Goal: Find contact information: Find contact information

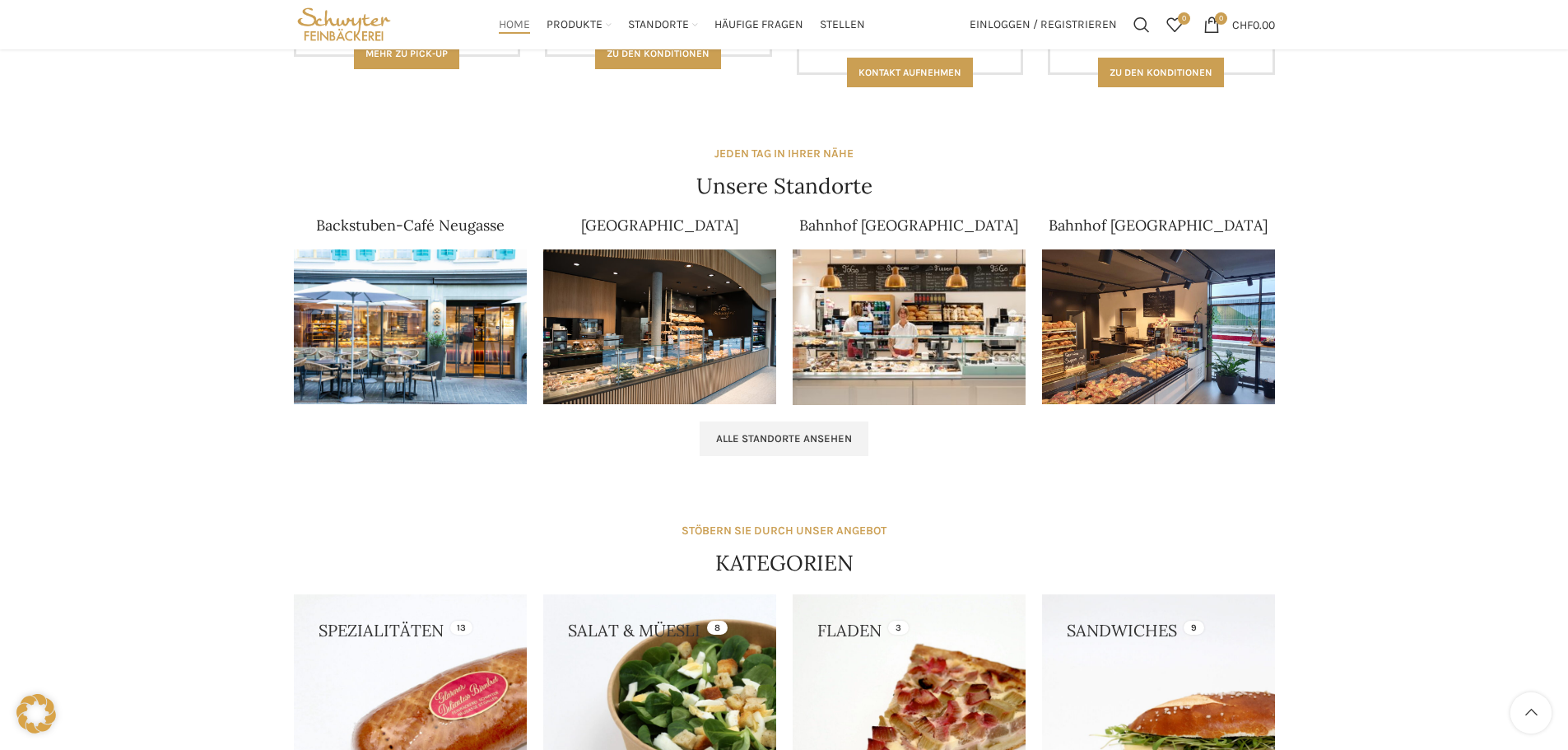
scroll to position [905, 0]
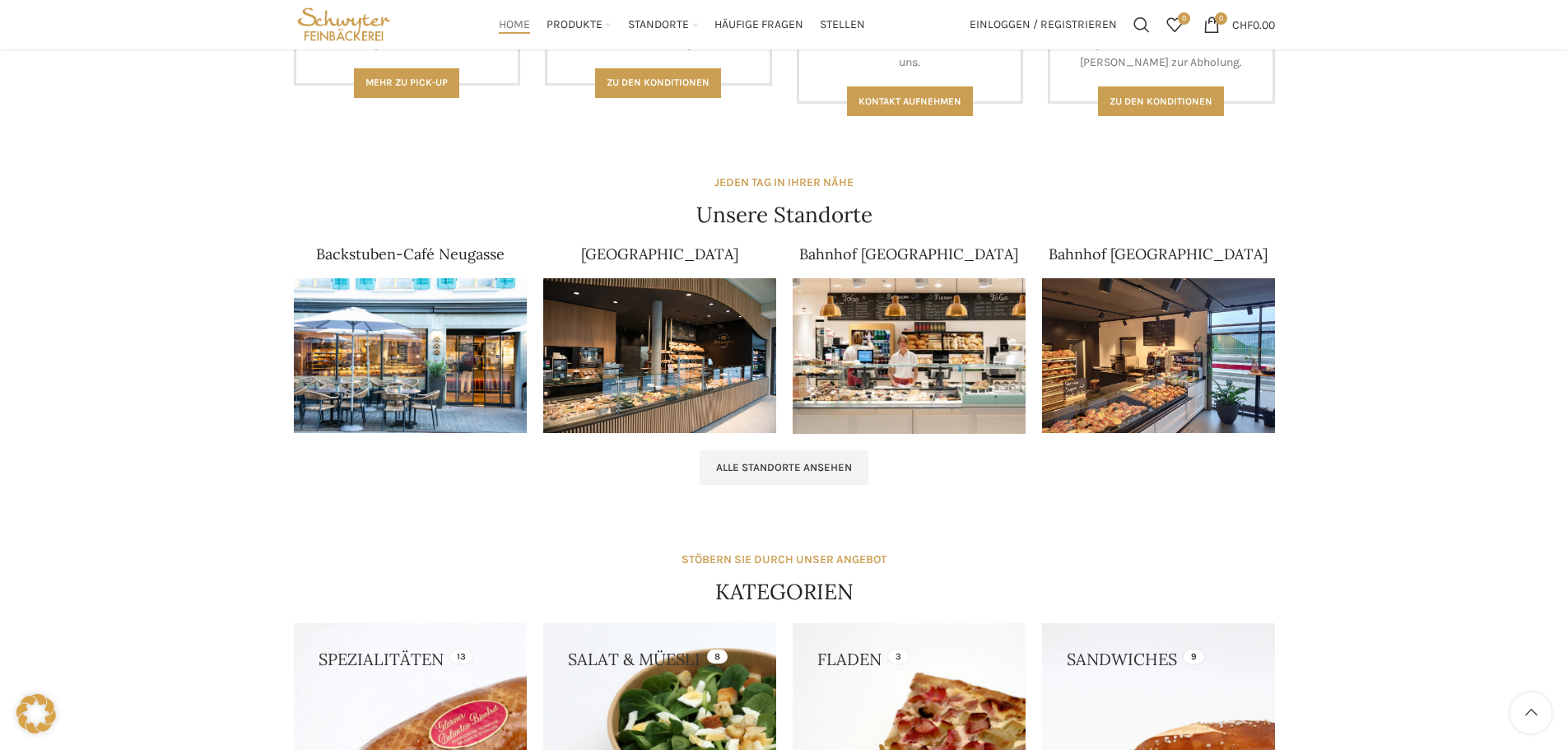
click at [1128, 300] on img at bounding box center [1158, 356] width 233 height 155
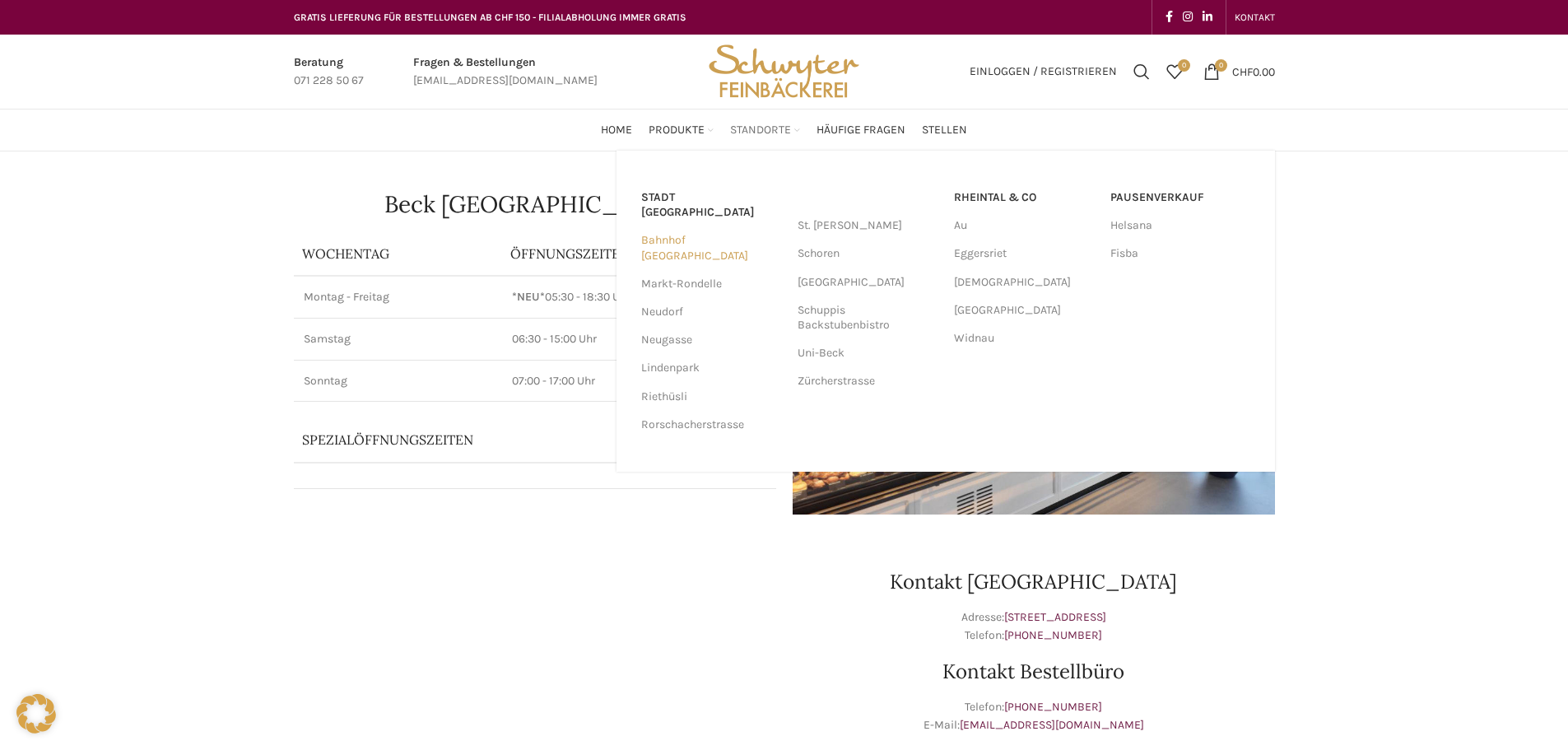
click at [714, 226] on link "Bahnhof [GEOGRAPHIC_DATA]" at bounding box center [711, 248] width 140 height 43
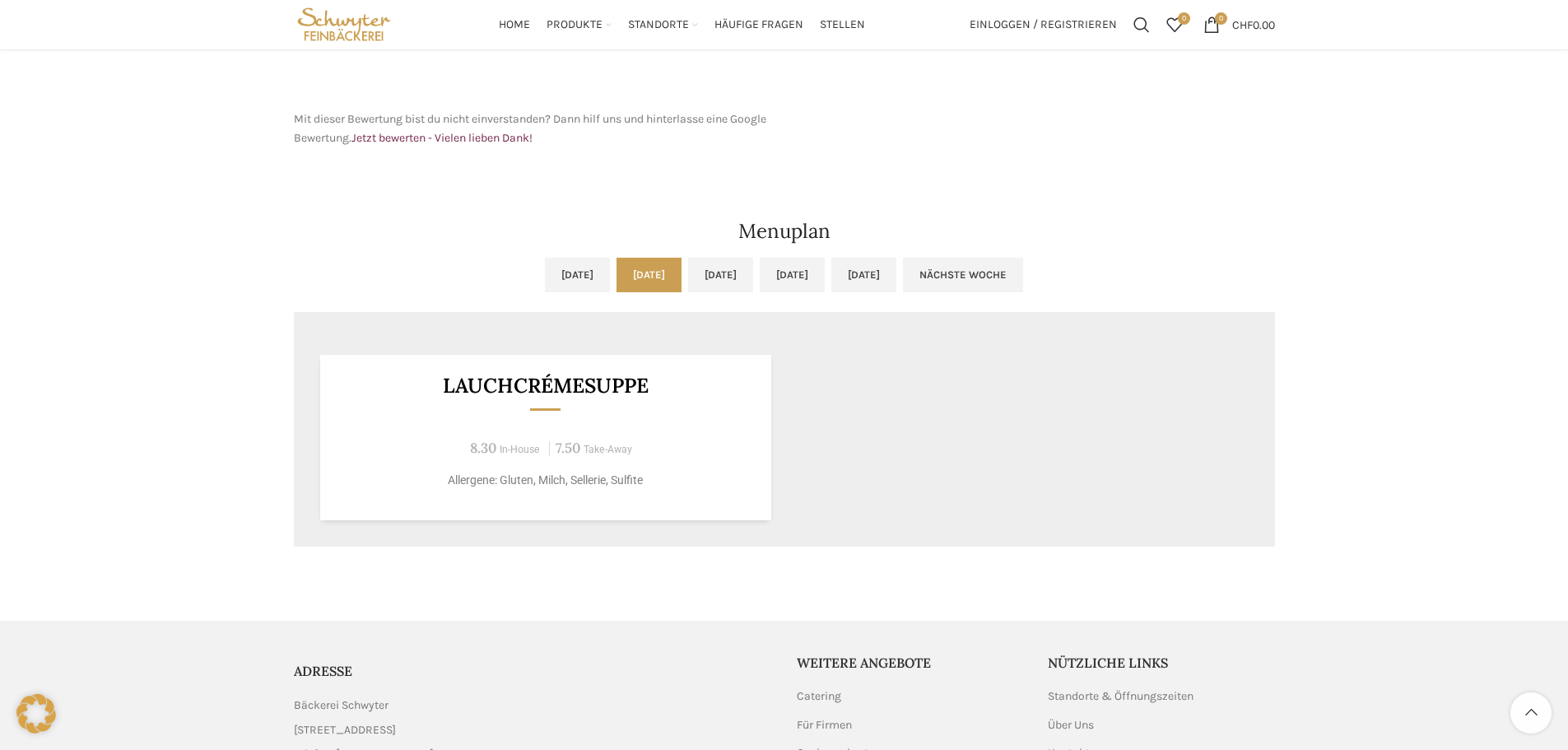
scroll to position [901, 0]
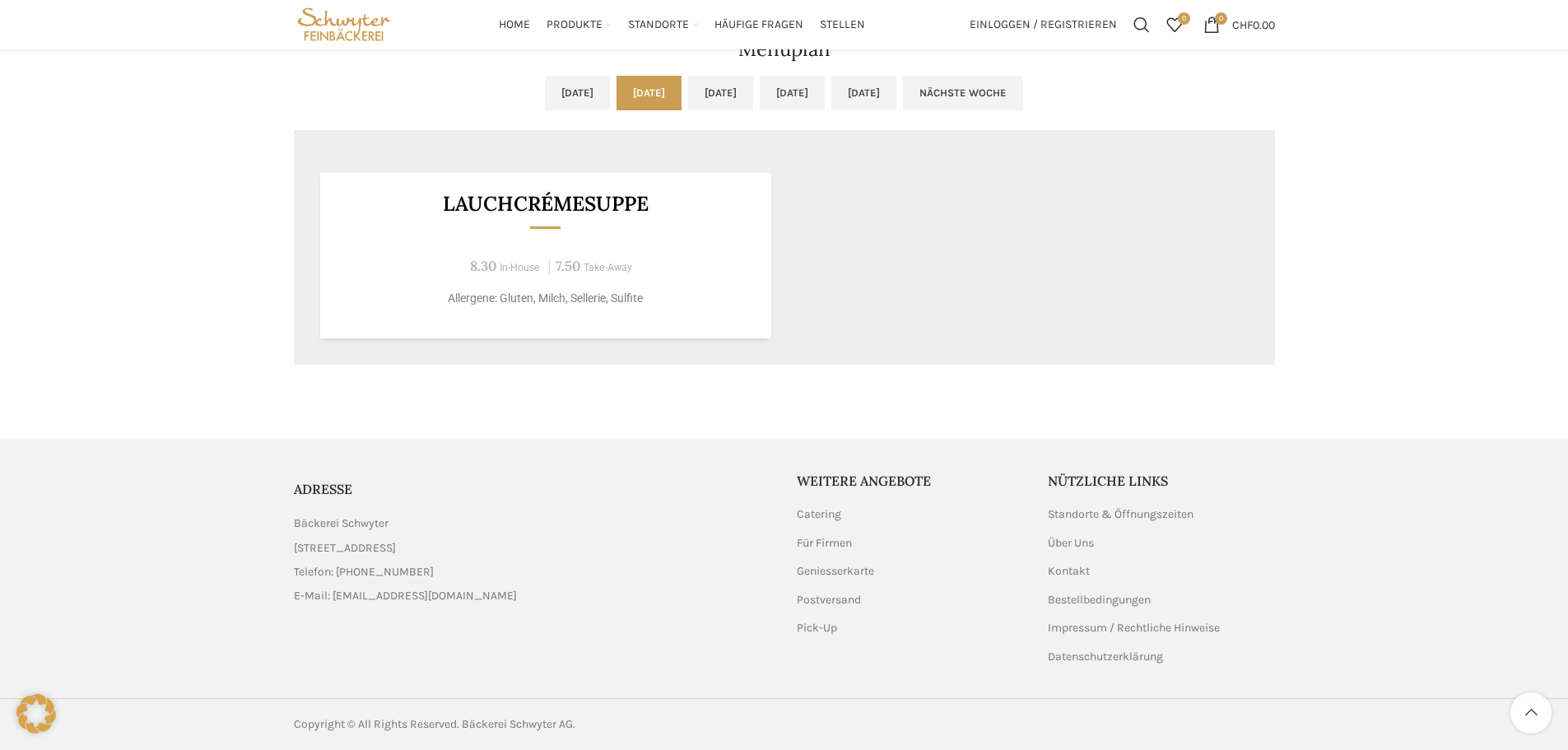
drag, startPoint x: 295, startPoint y: 524, endPoint x: 390, endPoint y: 512, distance: 95.8
click at [390, 512] on div "ADRESSE Bäckerei Schwyter Schuppisstrasse 17, 9016 St. Gallen Telefon: 071 228 …" at bounding box center [533, 543] width 494 height 143
copy span "Bäckerei Schwyter"
drag, startPoint x: 291, startPoint y: 546, endPoint x: 392, endPoint y: 549, distance: 101.0
click at [392, 549] on div "ADRESSE Bäckerei Schwyter Schuppisstrasse 17, 9016 St. Gallen Telefon: 071 228 …" at bounding box center [533, 543] width 494 height 143
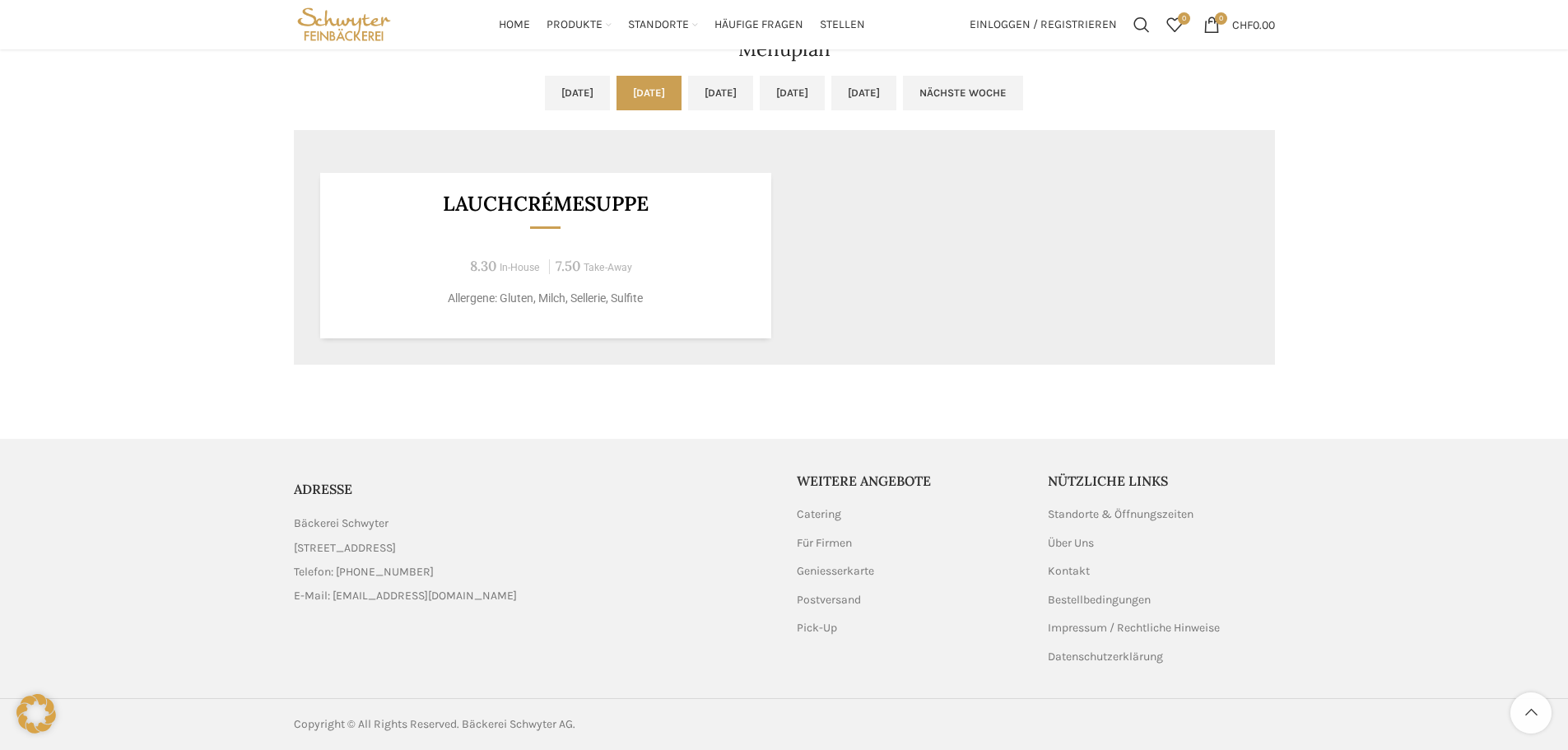
copy span "[STREET_ADDRESS]"
click at [413, 561] on ul "Bäckerei Schwyter Schuppisstrasse 17, 9016 St. Gallen Telefon: 071 228 50 60 E-…" at bounding box center [533, 559] width 479 height 91
drag, startPoint x: 424, startPoint y: 559, endPoint x: 395, endPoint y: 559, distance: 29.0
click at [425, 559] on ul "Bäckerei Schwyter Schuppisstrasse 17, 9016 St. Gallen Telefon: 071 228 50 60 E-…" at bounding box center [533, 559] width 479 height 91
drag, startPoint x: 347, startPoint y: 559, endPoint x: 347, endPoint y: 571, distance: 12.0
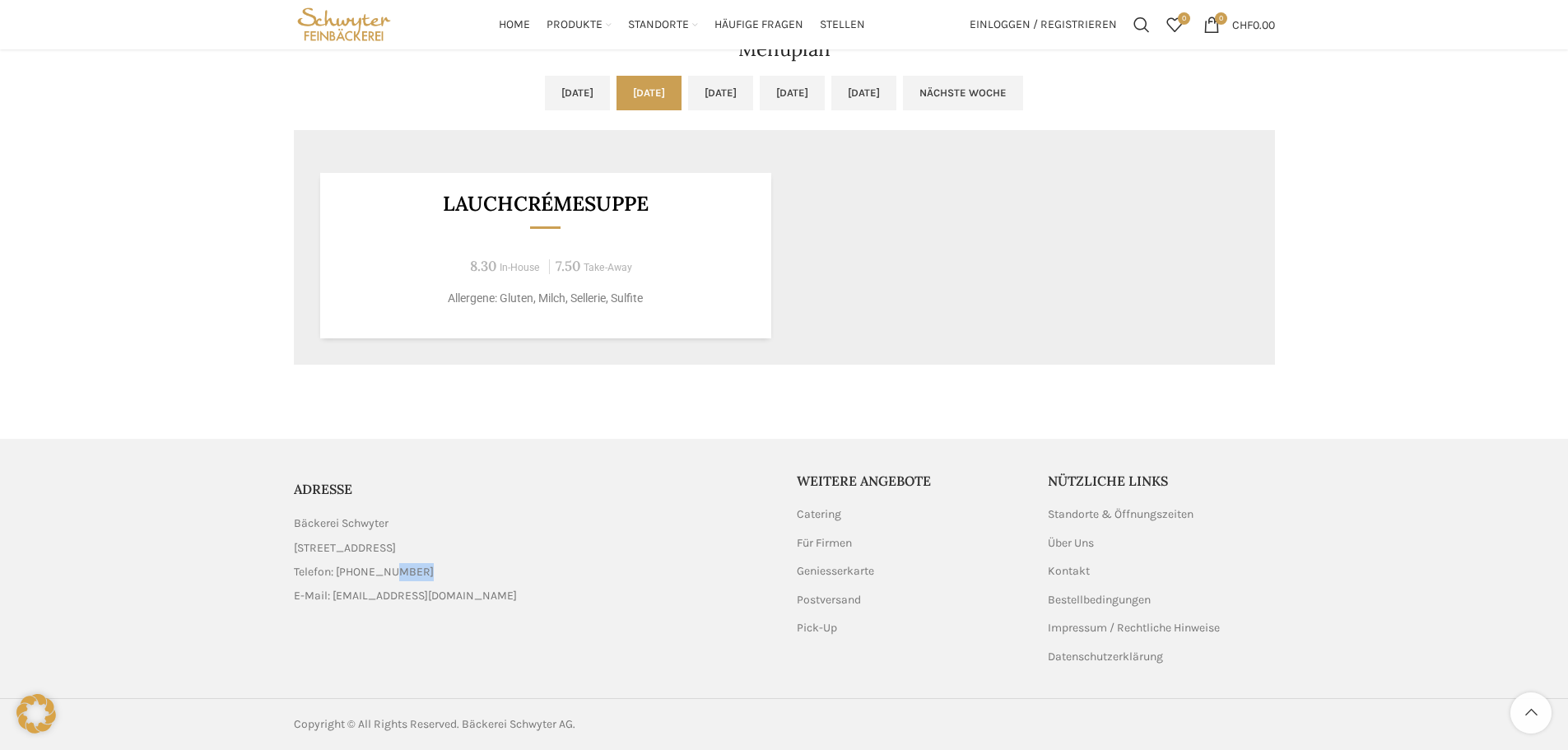
click at [347, 571] on ul "Bäckerei Schwyter Schuppisstrasse 17, 9016 St. Gallen Telefon: 071 228 50 60 E-…" at bounding box center [533, 559] width 479 height 91
drag, startPoint x: 336, startPoint y: 560, endPoint x: 367, endPoint y: 571, distance: 32.9
click at [364, 571] on ul "Bäckerei Schwyter Schuppisstrasse 17, 9016 St. Gallen Telefon: 071 228 50 60 E-…" at bounding box center [533, 559] width 479 height 91
copy li "071 228 50 60"
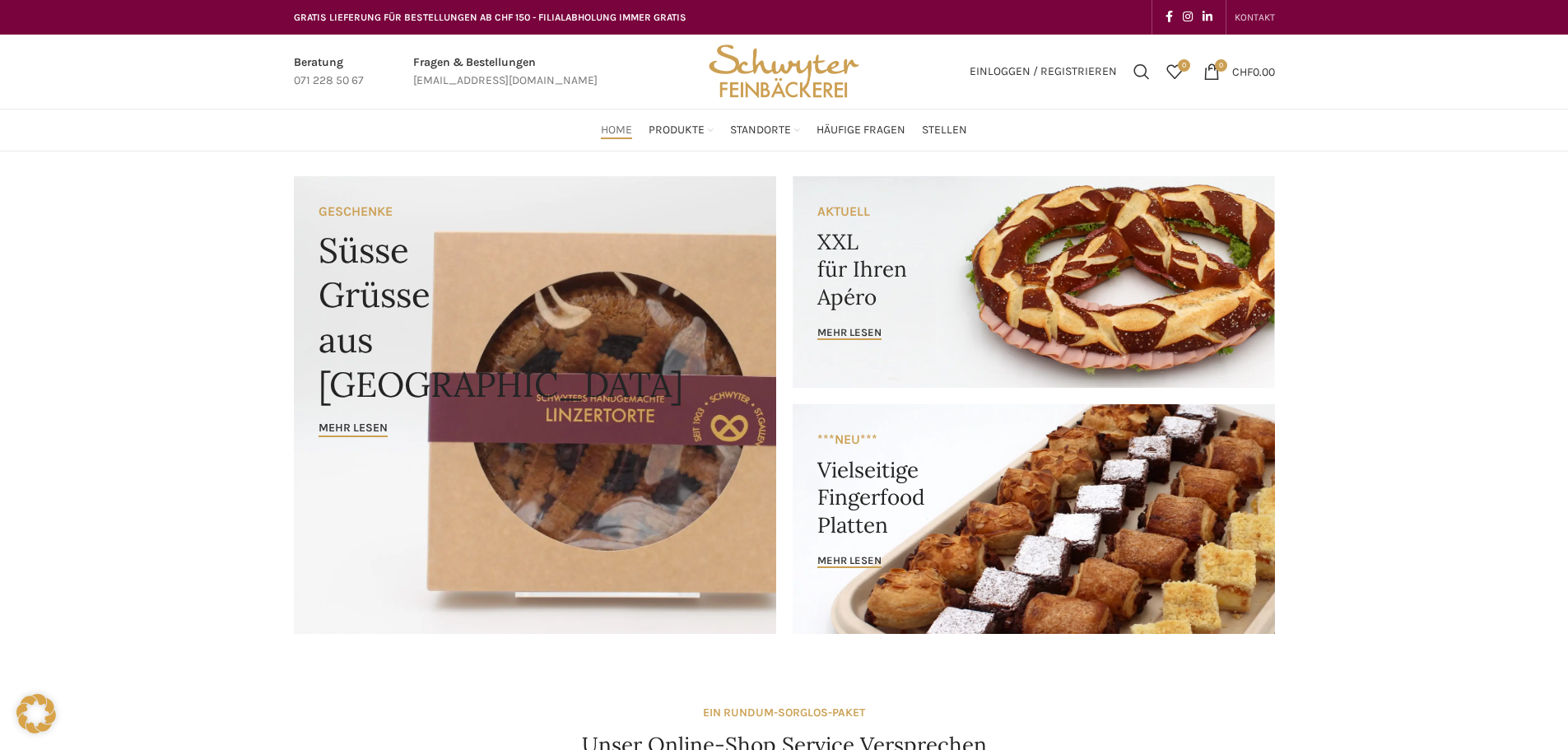
click at [1241, 19] on span "KONTAKT" at bounding box center [1254, 18] width 40 height 12
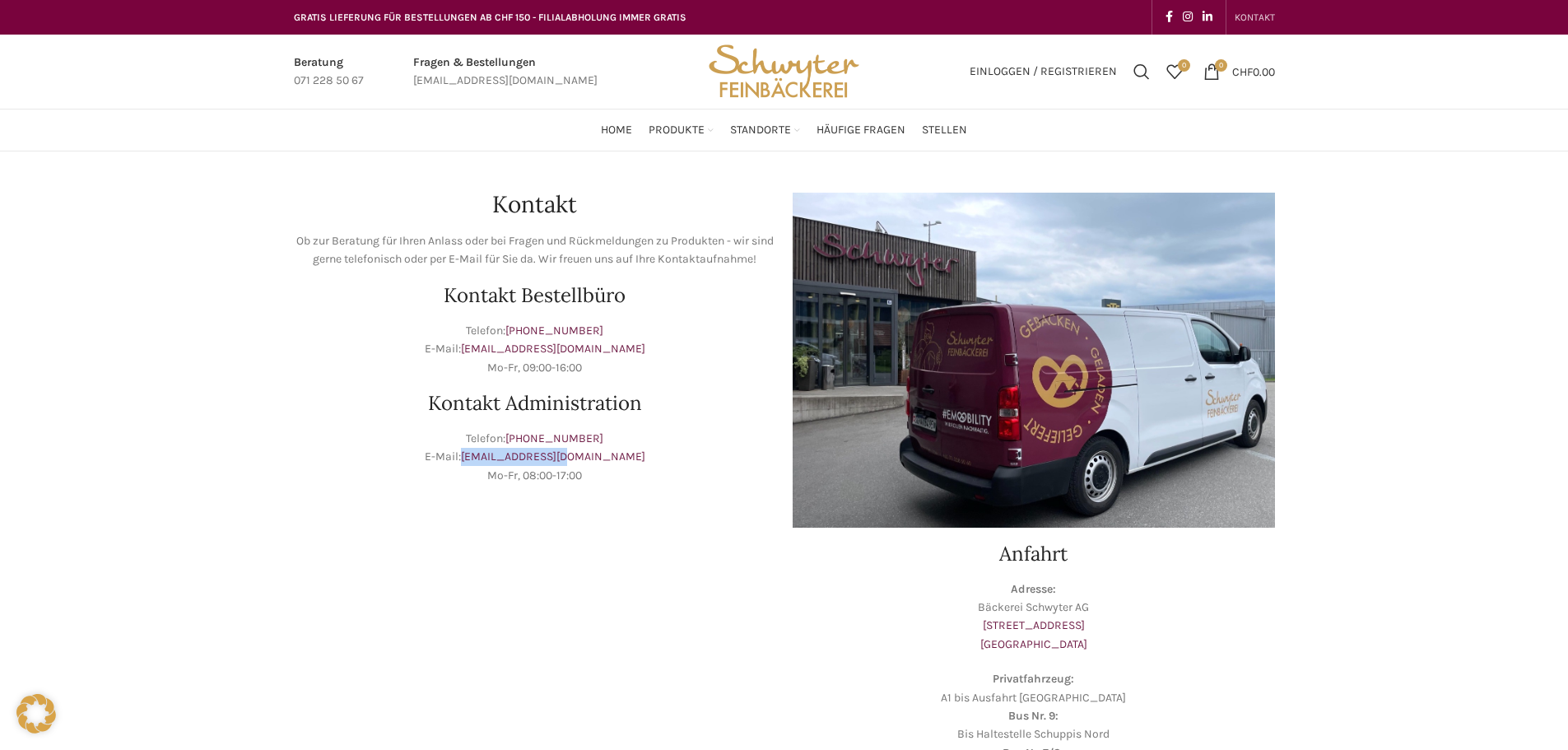
drag, startPoint x: 577, startPoint y: 461, endPoint x: 503, endPoint y: 464, distance: 74.1
click at [503, 464] on p "Telefon: [PHONE_NUMBER] E-Mail: [EMAIL_ADDRESS][DOMAIN_NAME] Mo-Fr, 08:00-17:00" at bounding box center [535, 457] width 483 height 55
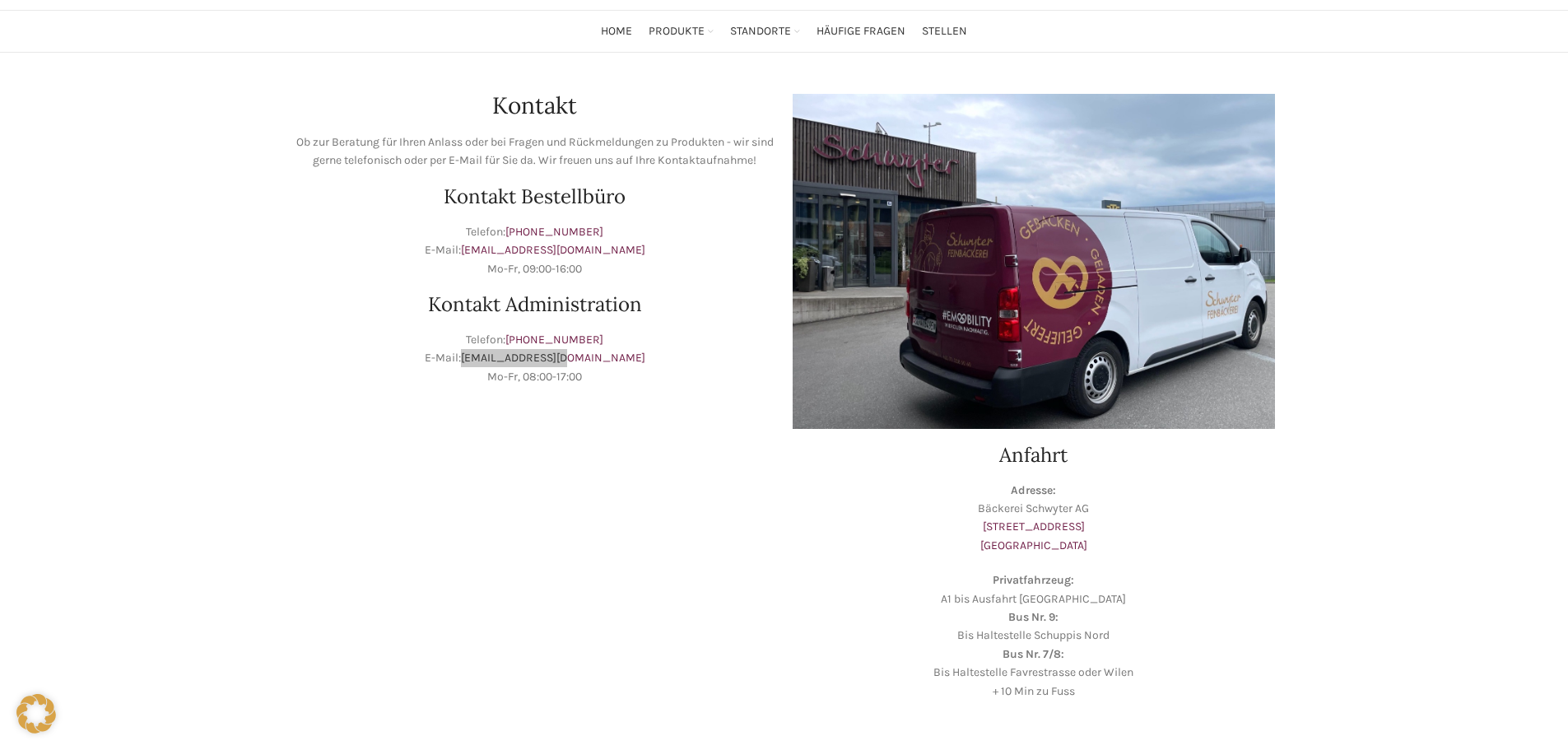
scroll to position [64, 0]
